Goal: Information Seeking & Learning: Learn about a topic

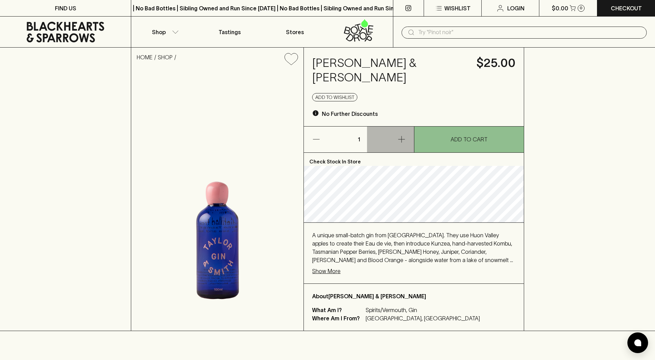
click at [399, 135] on icon "button" at bounding box center [401, 139] width 8 height 8
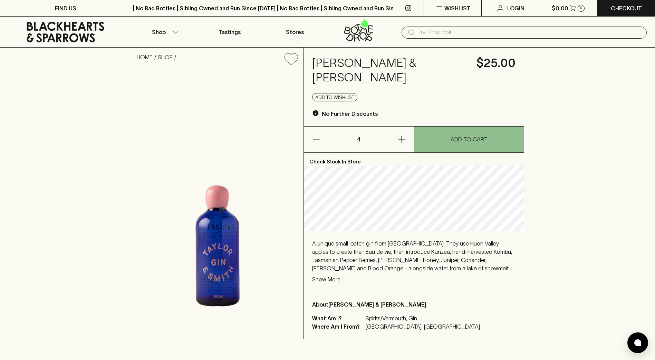
click at [433, 30] on input "text" at bounding box center [529, 32] width 223 height 11
type input "100ml"
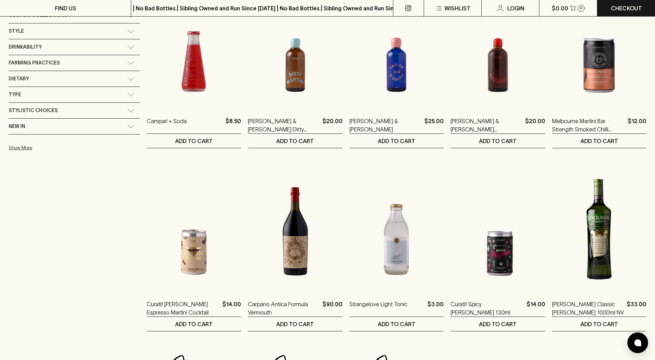
scroll to position [138, 0]
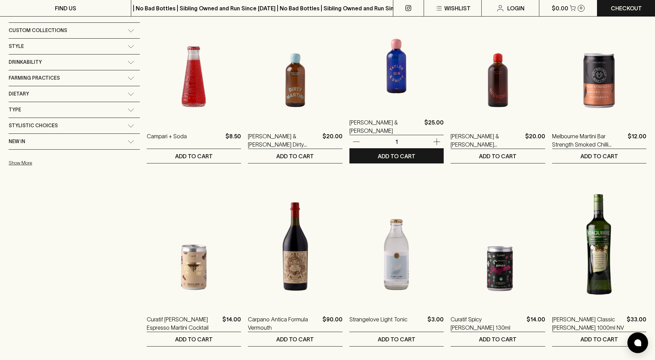
click at [371, 75] on img at bounding box center [396, 47] width 94 height 121
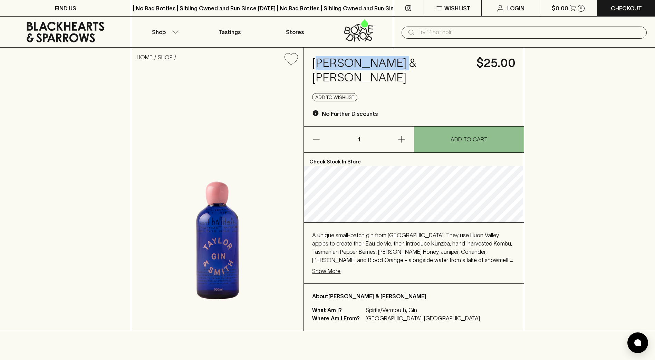
drag, startPoint x: 381, startPoint y: 65, endPoint x: 316, endPoint y: 62, distance: 65.7
click at [316, 62] on h4 "[PERSON_NAME] & [PERSON_NAME]" at bounding box center [390, 70] width 156 height 29
copy h4 "[PERSON_NAME] & [PERSON_NAME]"
drag, startPoint x: 313, startPoint y: 61, endPoint x: 381, endPoint y: 60, distance: 68.0
click at [381, 60] on h4 "[PERSON_NAME] & [PERSON_NAME]" at bounding box center [390, 70] width 156 height 29
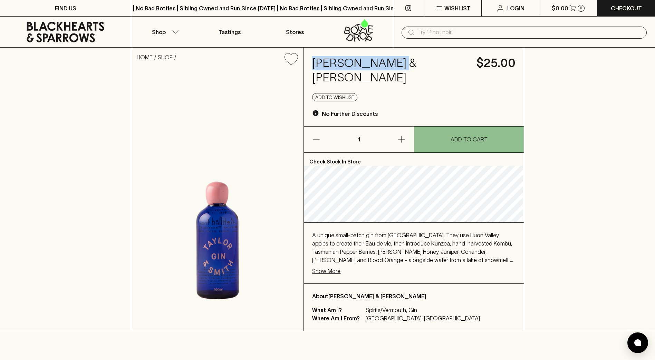
copy h4 "[PERSON_NAME] & [PERSON_NAME]"
click at [430, 39] on div "​" at bounding box center [524, 32] width 262 height 31
click at [434, 32] on input "text" at bounding box center [529, 32] width 223 height 11
paste input "[PERSON_NAME] & [PERSON_NAME]"
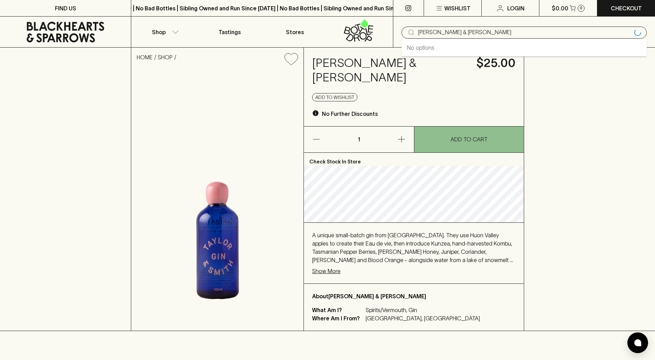
type input "[PERSON_NAME] & [PERSON_NAME]"
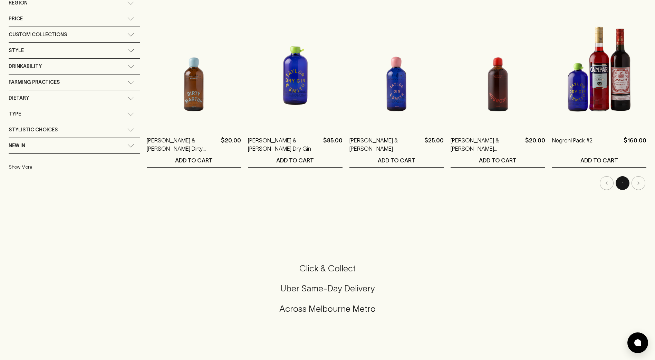
scroll to position [35, 0]
